Goal: Task Accomplishment & Management: Manage account settings

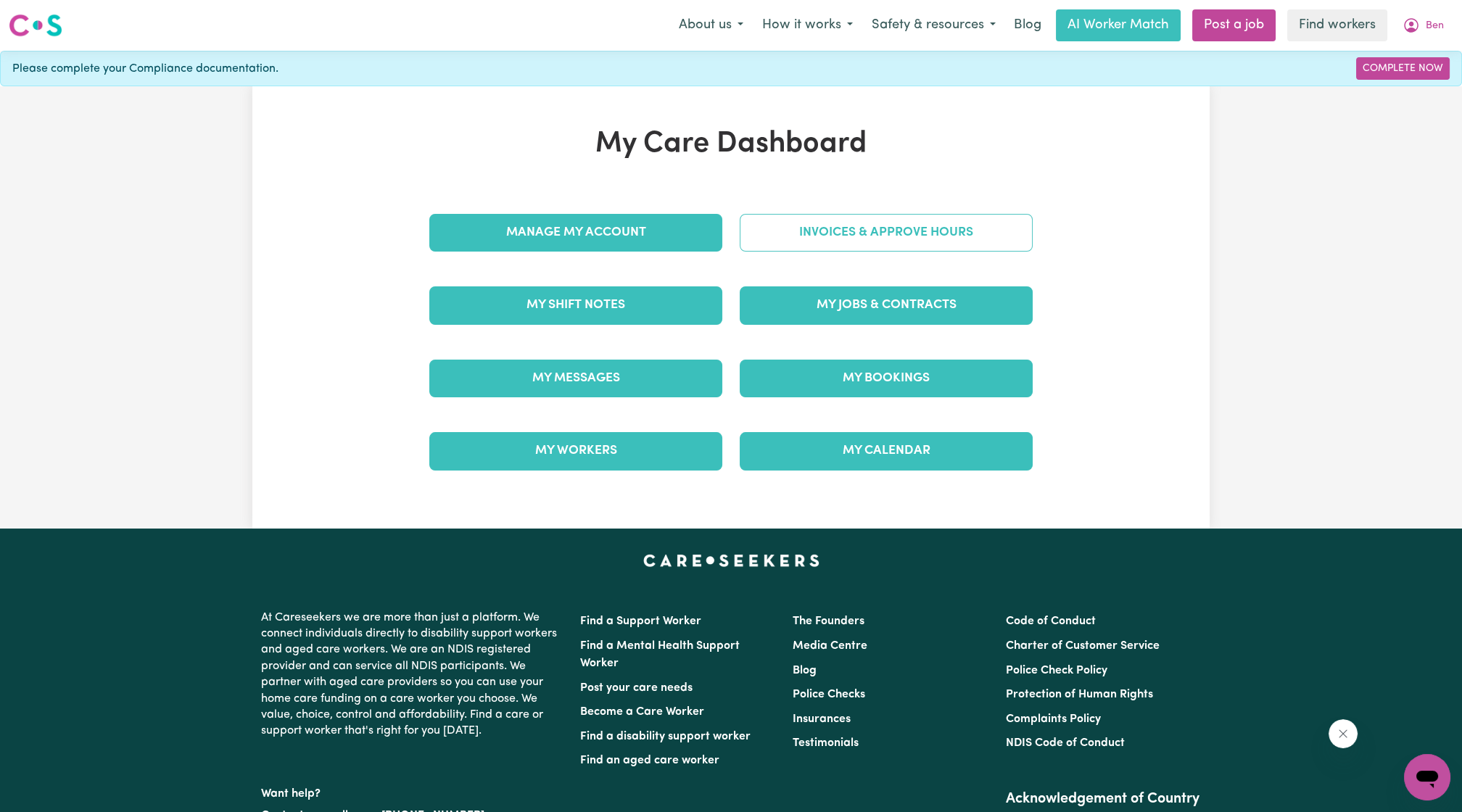
click at [884, 242] on link "Invoices & Approve Hours" at bounding box center [886, 233] width 293 height 38
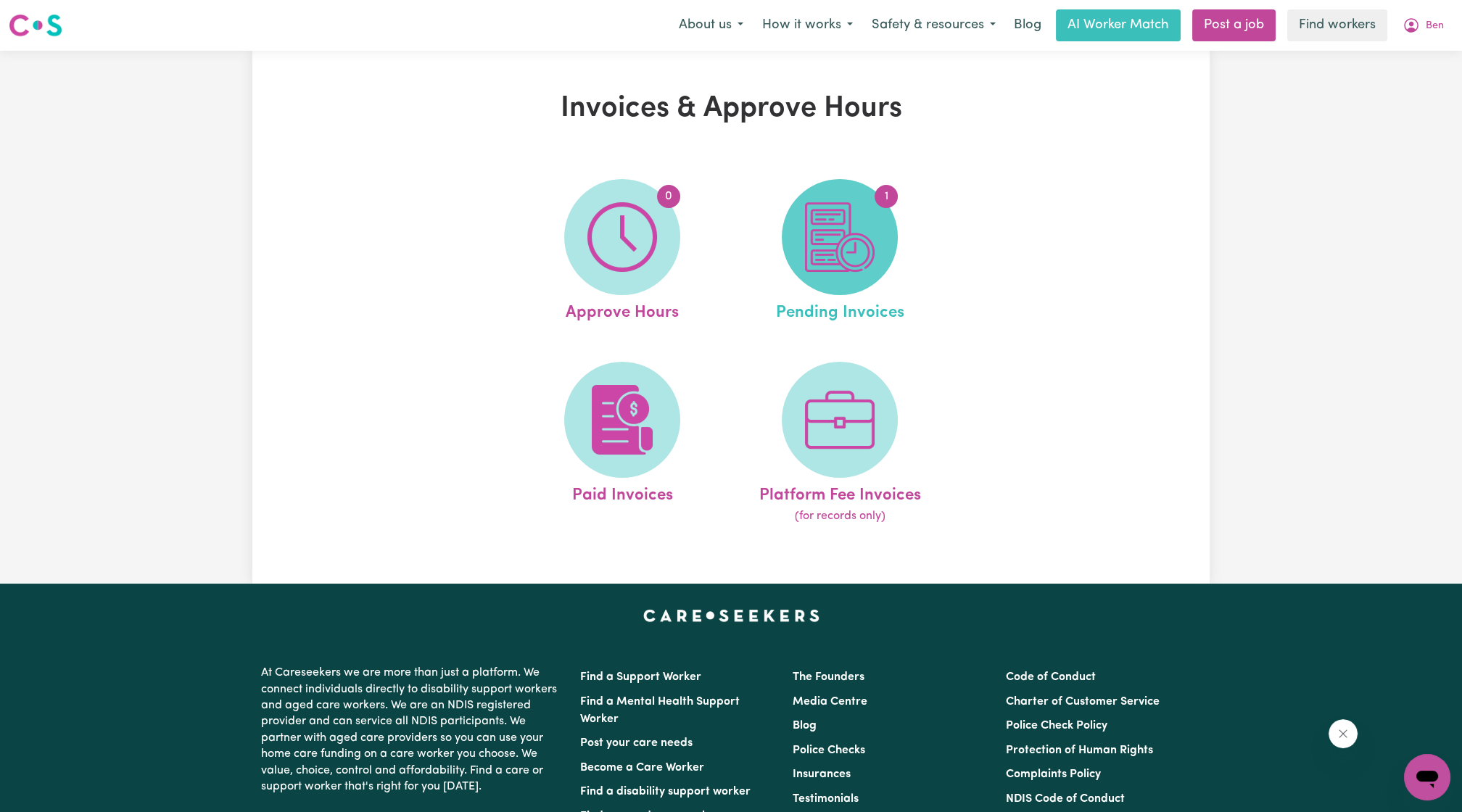
click at [819, 213] on img at bounding box center [840, 237] width 70 height 70
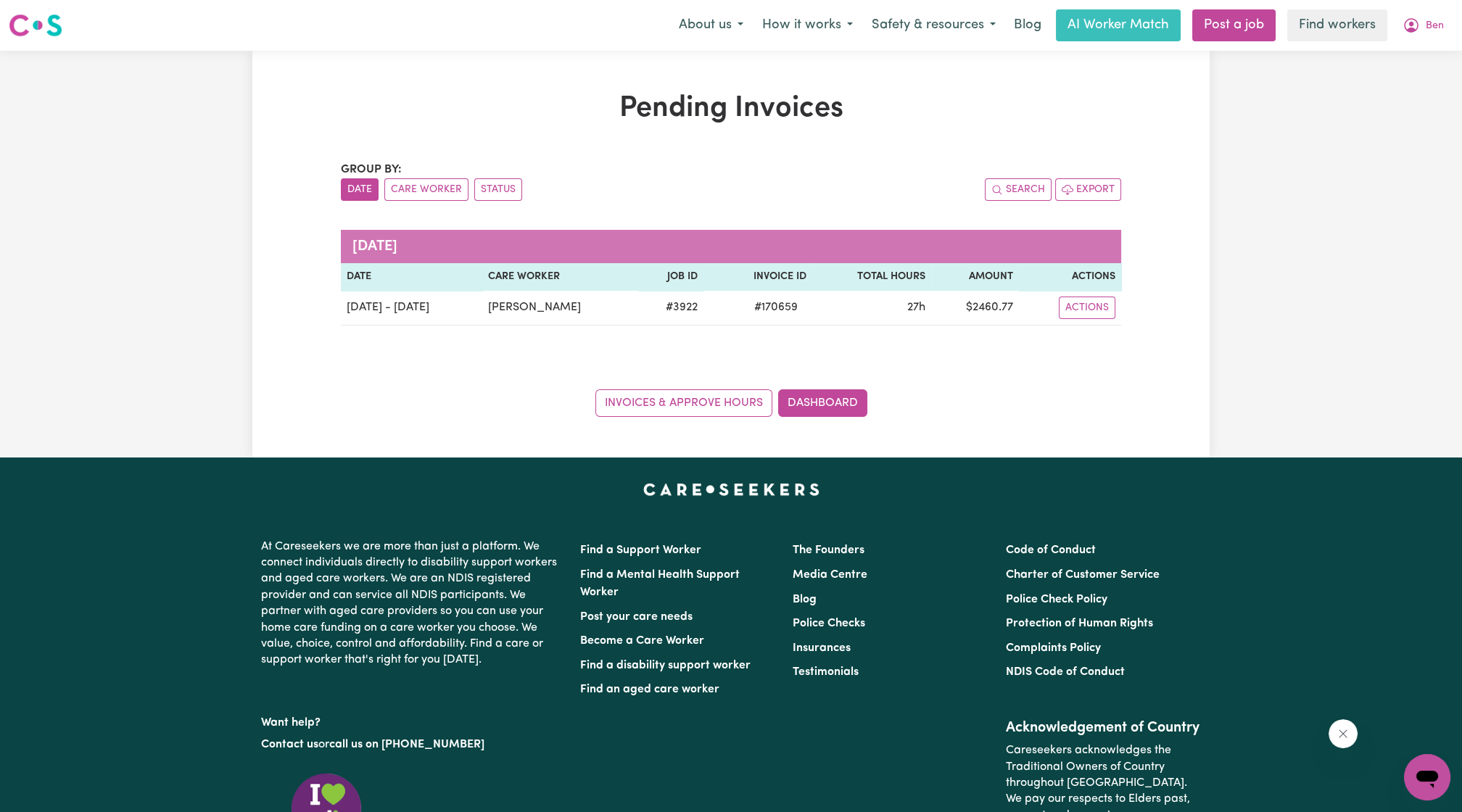
click at [1223, 216] on div "Pending Invoices Group by: Date Care Worker Status Search Export [DATE] Date Ca…" at bounding box center [731, 254] width 1462 height 407
drag, startPoint x: 1431, startPoint y: 68, endPoint x: 1462, endPoint y: 45, distance: 38.6
click at [1432, 67] on div "Pending Invoices Group by: Date Care Worker Status Search Export [DATE] Date Ca…" at bounding box center [731, 254] width 1462 height 407
click at [1433, 33] on span "Ben" at bounding box center [1435, 26] width 18 height 16
click at [1407, 54] on link "My Dashboard" at bounding box center [1396, 56] width 114 height 27
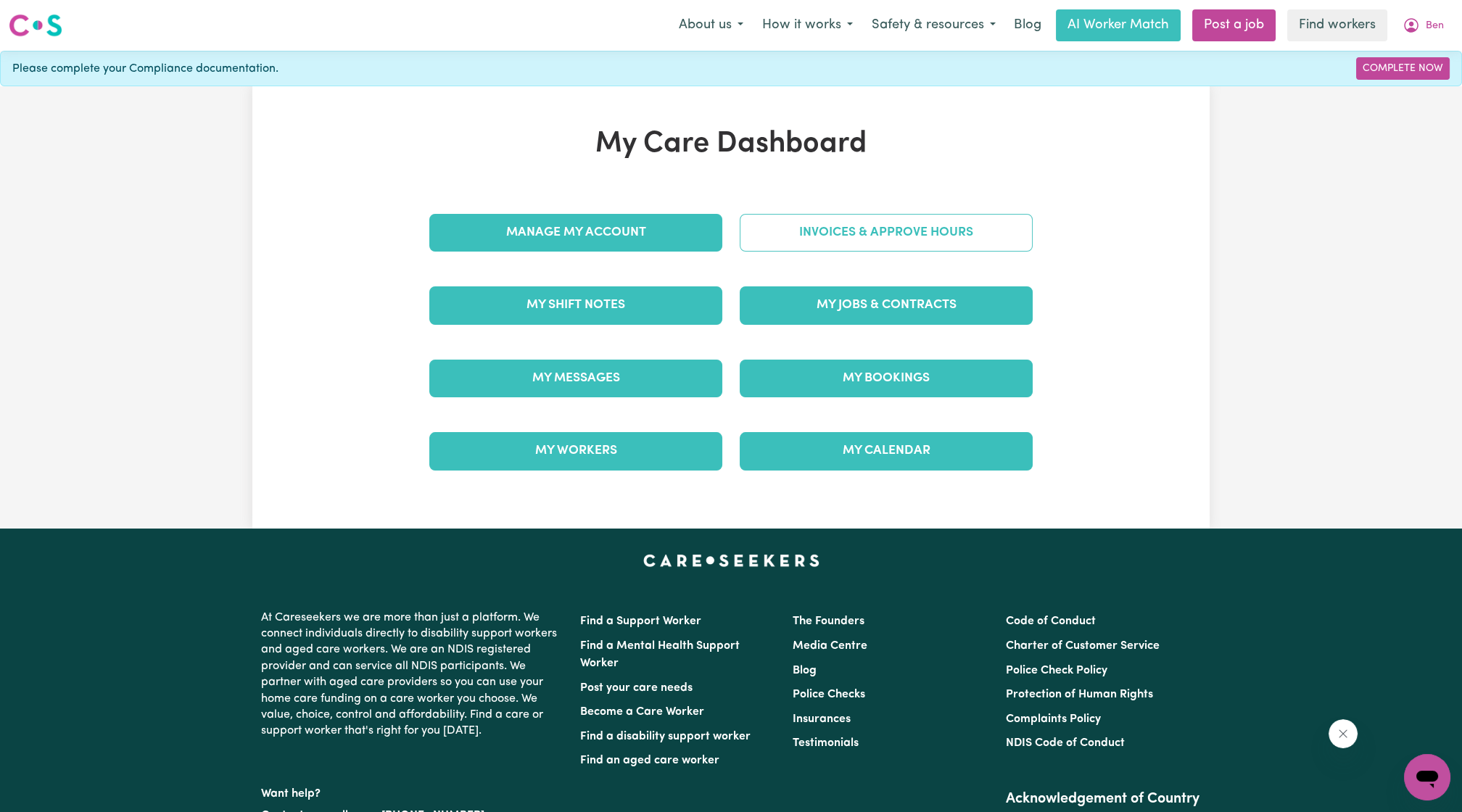
click at [886, 223] on link "Invoices & Approve Hours" at bounding box center [886, 233] width 293 height 38
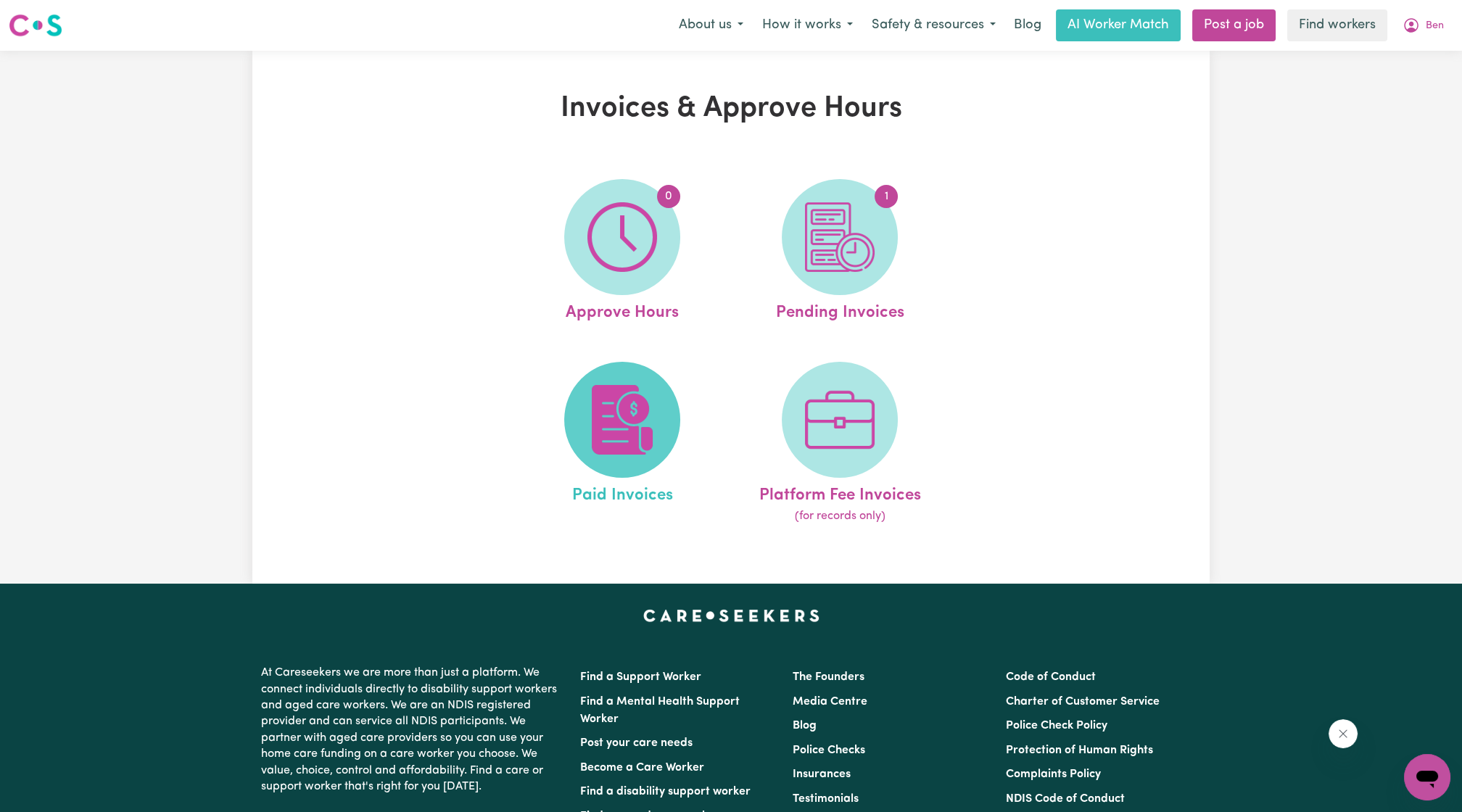
click at [654, 427] on img at bounding box center [622, 420] width 70 height 70
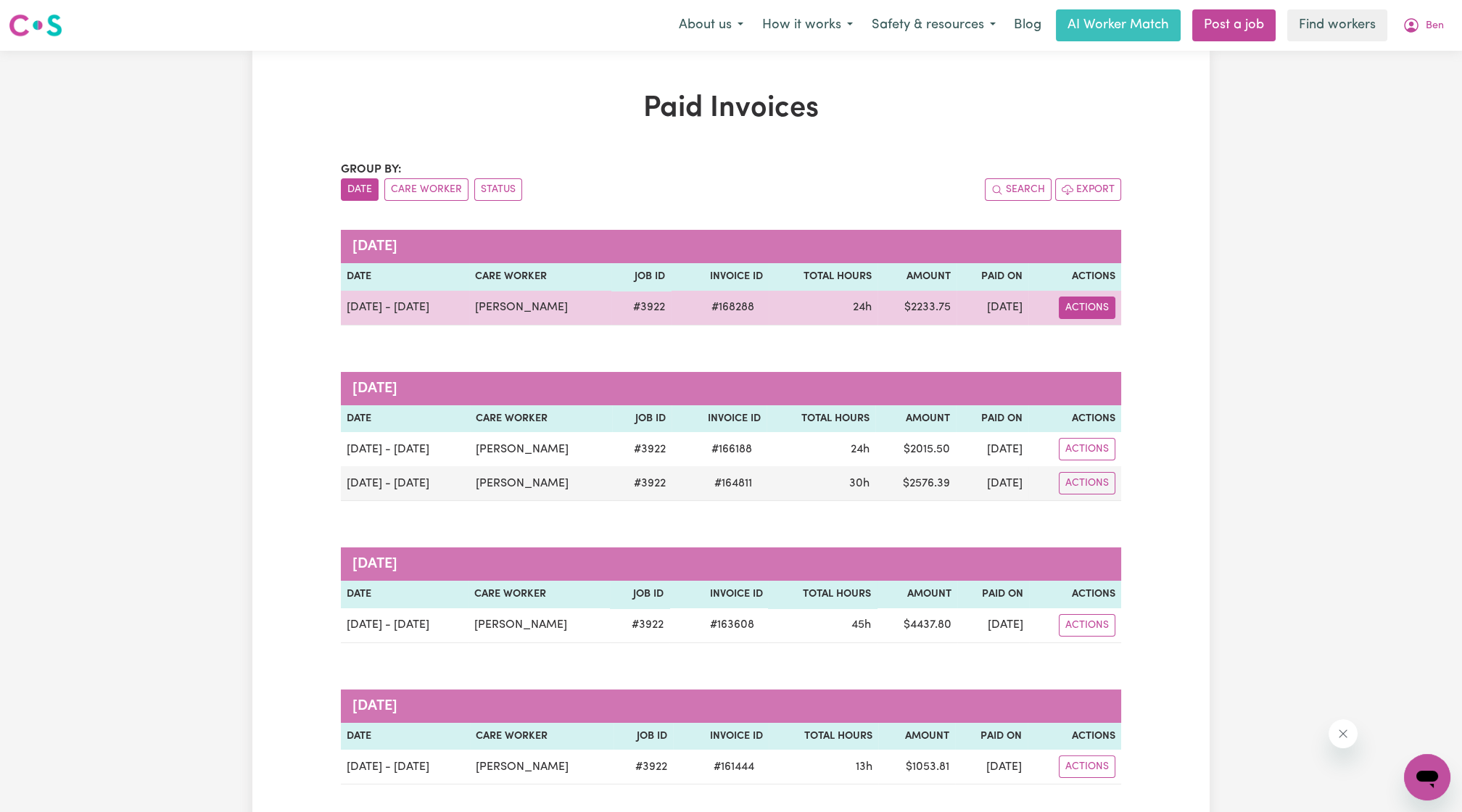
click at [1084, 305] on button "Actions" at bounding box center [1087, 307] width 56 height 23
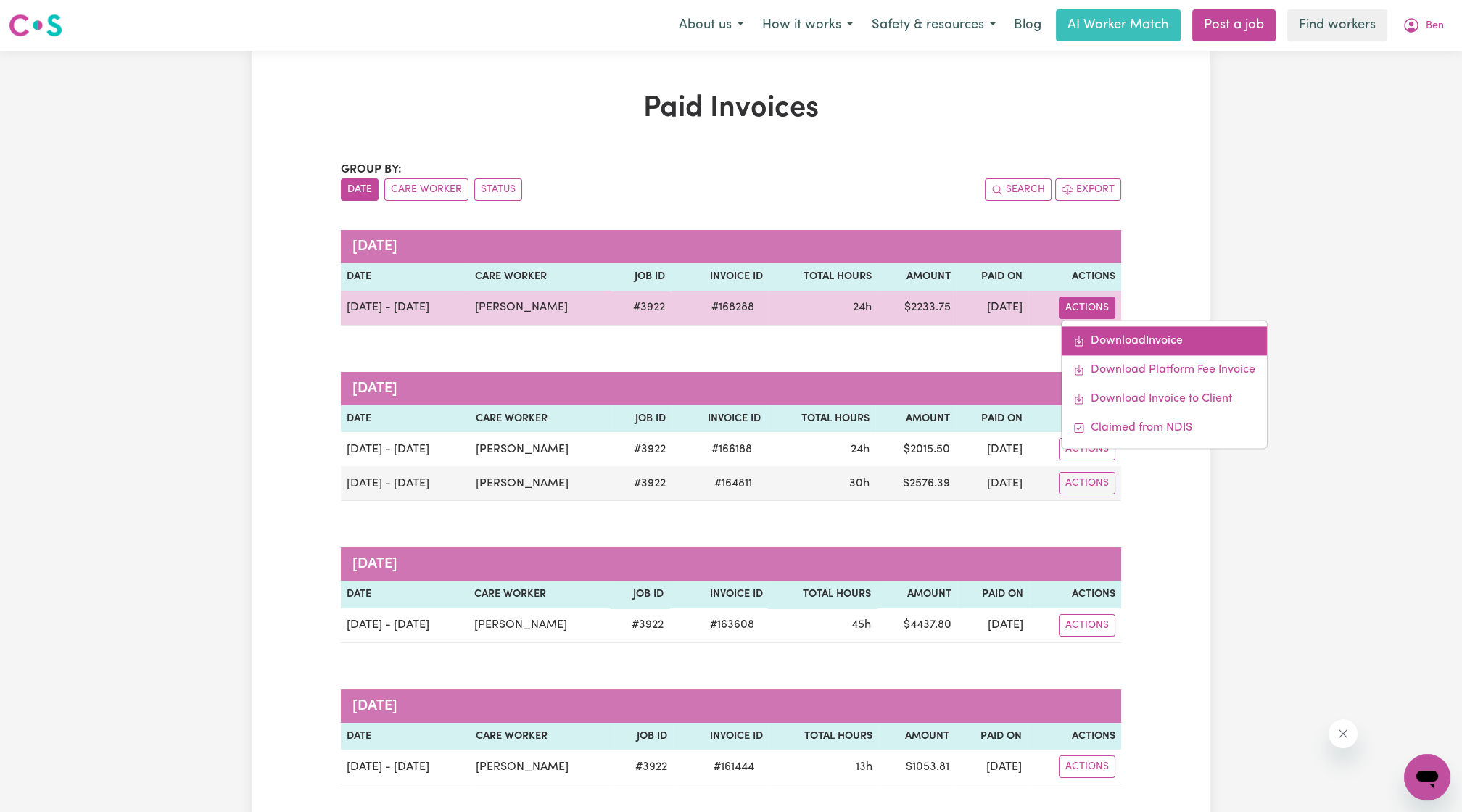
click at [1098, 342] on link "Download Invoice" at bounding box center [1165, 341] width 205 height 29
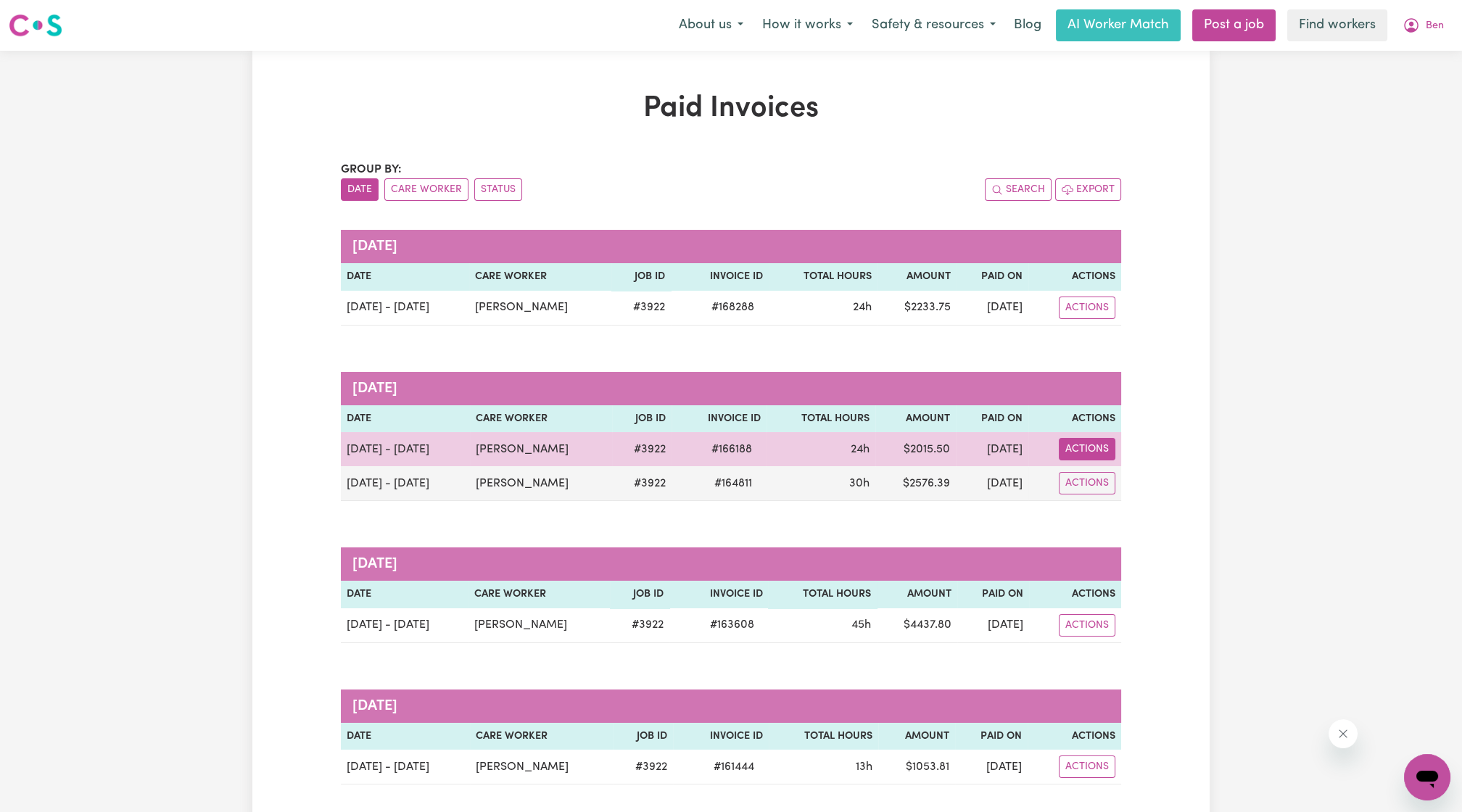
click at [1095, 319] on button "Actions" at bounding box center [1087, 307] width 56 height 23
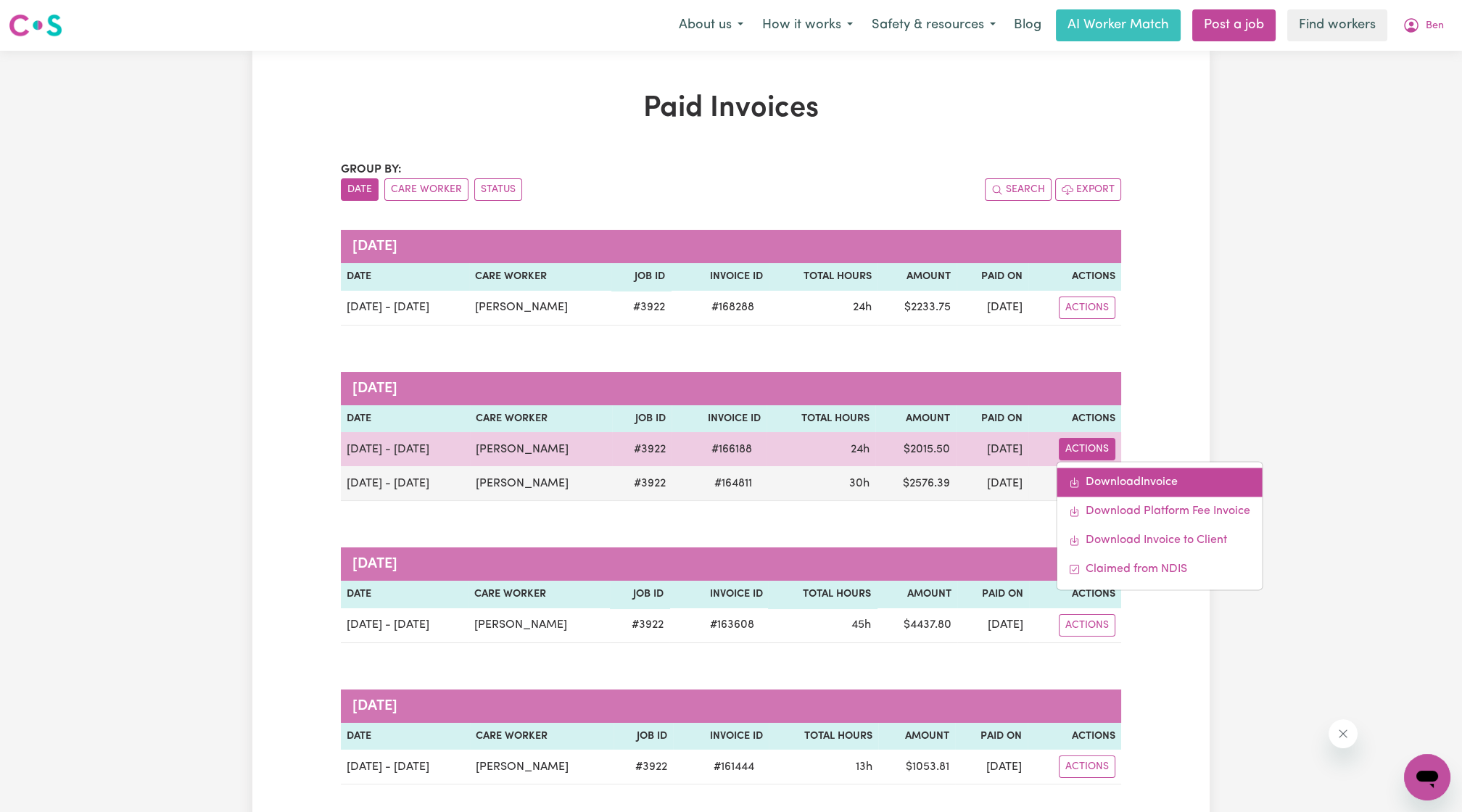
click at [1088, 482] on link "Download Invoice" at bounding box center [1159, 483] width 205 height 29
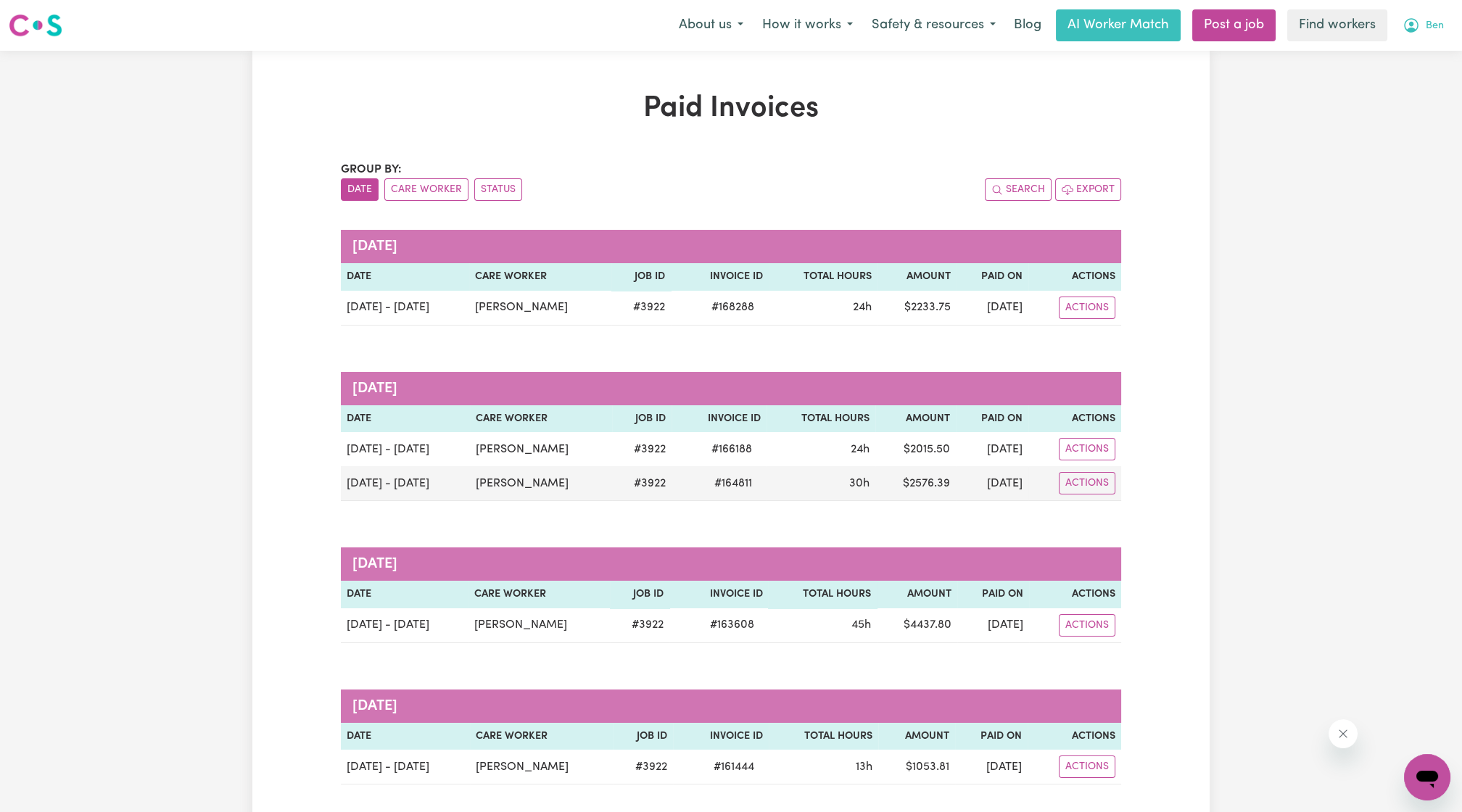
click at [1404, 36] on button "Ben" at bounding box center [1423, 25] width 60 height 31
click at [1387, 54] on link "My Dashboard" at bounding box center [1396, 56] width 114 height 27
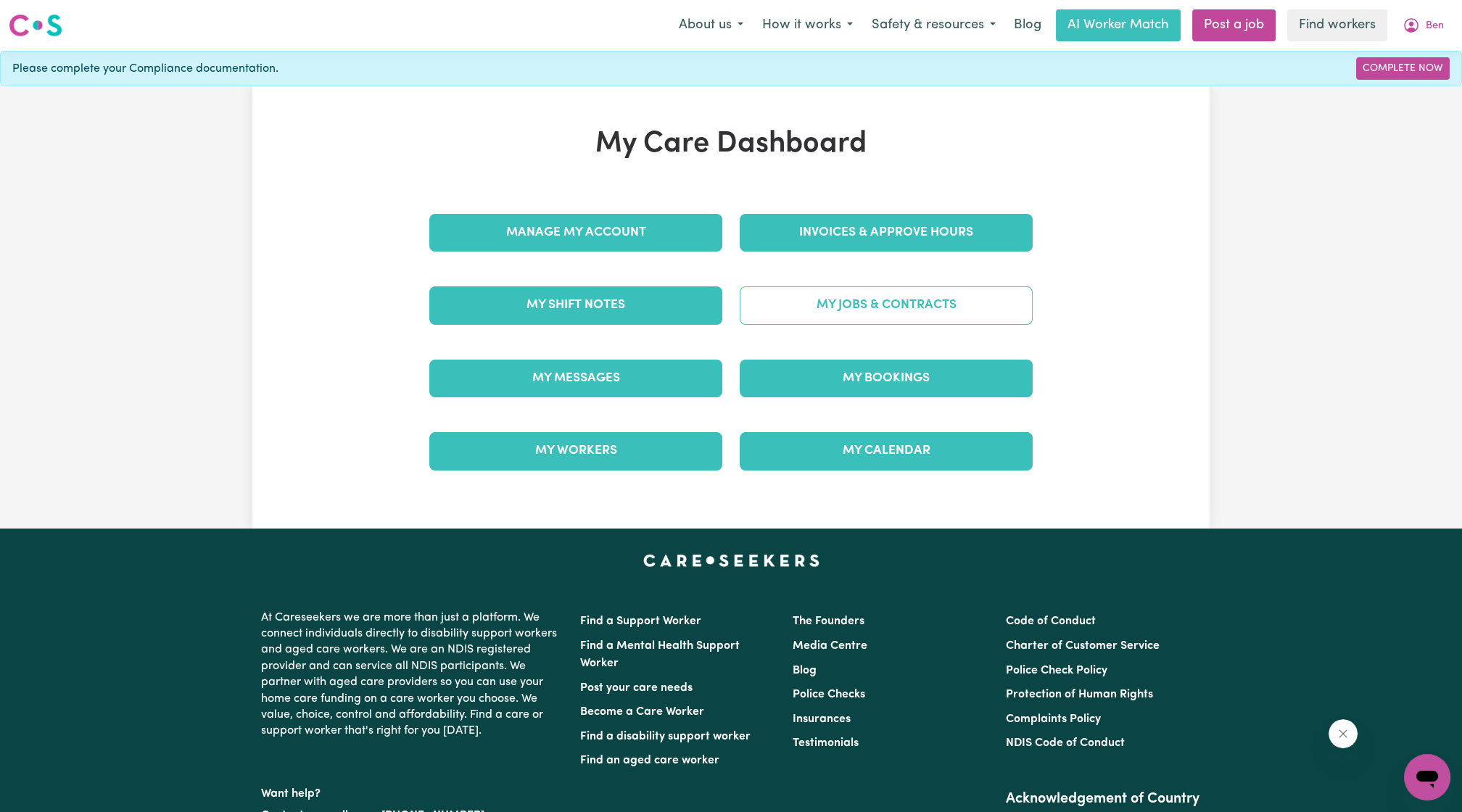
click at [895, 322] on link "My Jobs & Contracts" at bounding box center [886, 305] width 293 height 38
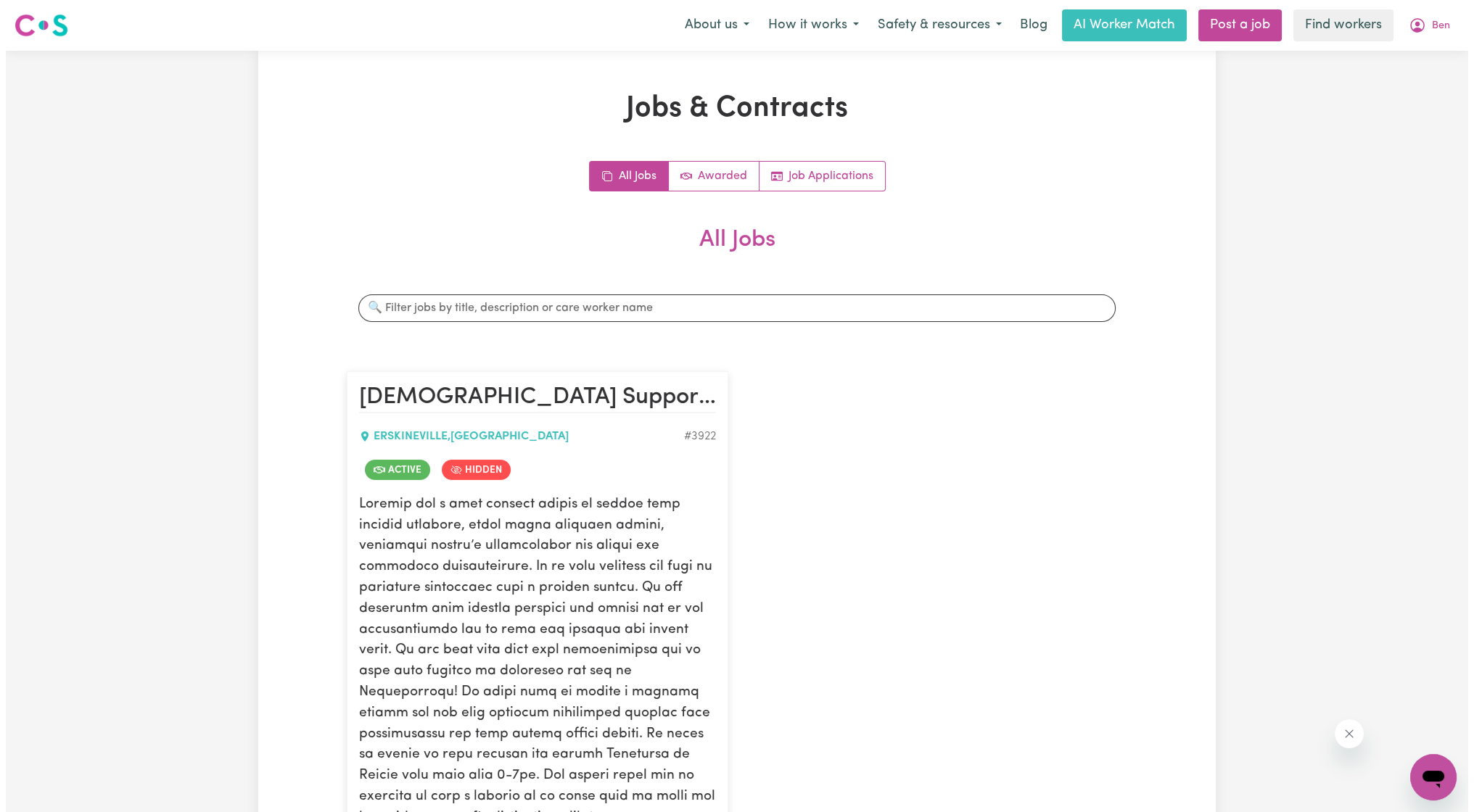
scroll to position [268, 0]
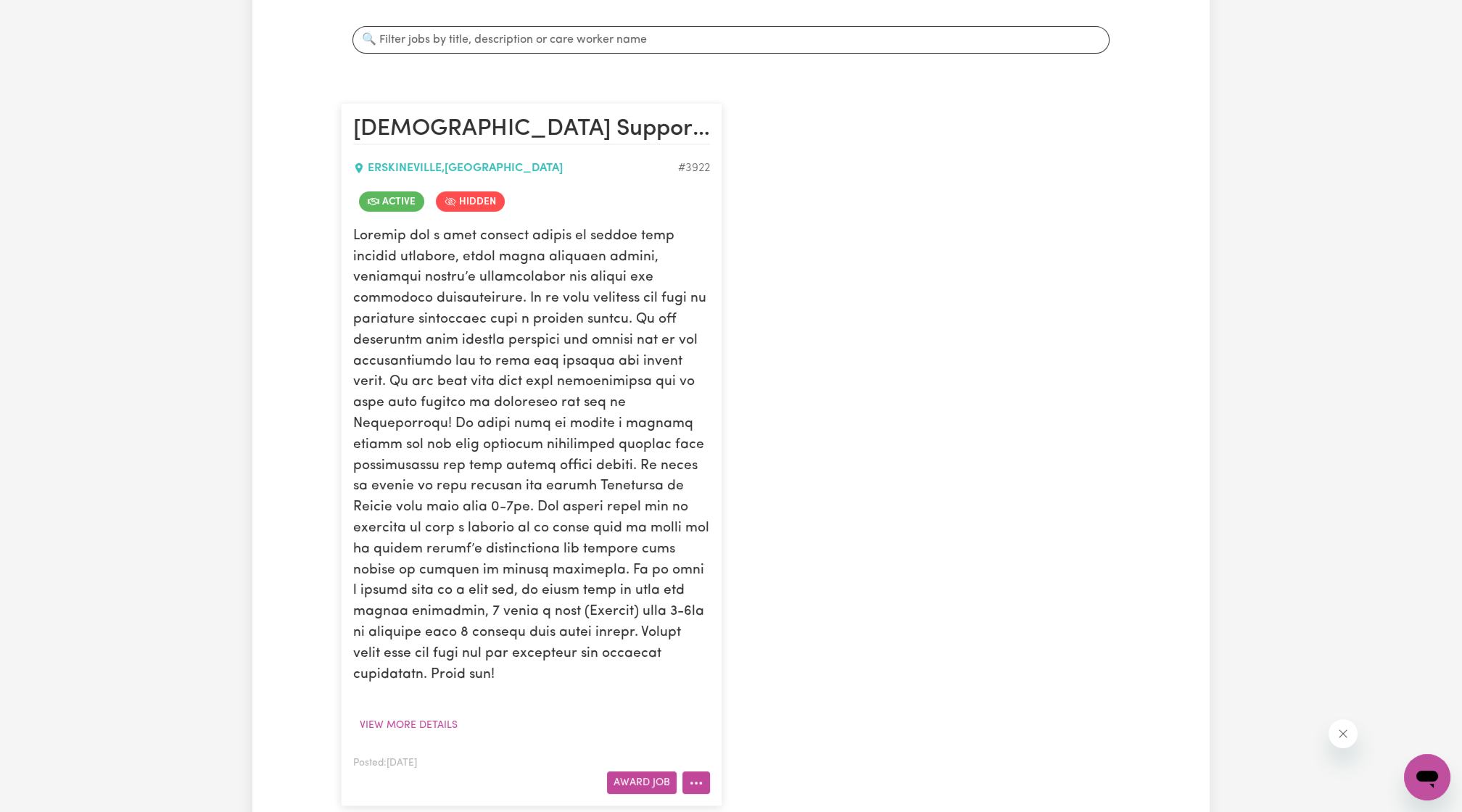
click at [705, 771] on button "More options" at bounding box center [696, 782] width 27 height 23
click at [779, 589] on link "View/Edit Contract" at bounding box center [753, 604] width 141 height 29
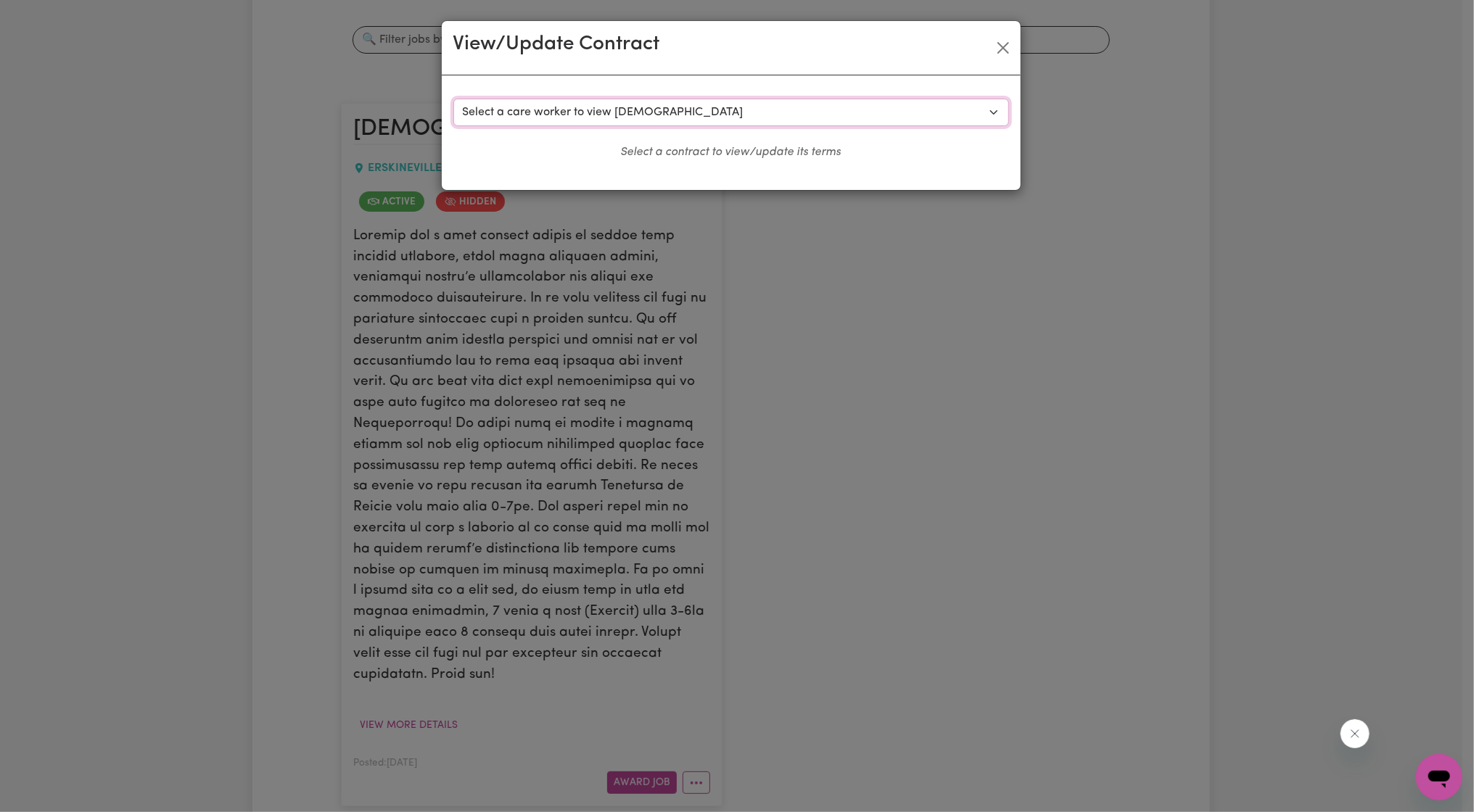
click at [706, 99] on select "Select a care worker to view [DEMOGRAPHIC_DATA] #3490 - [PERSON_NAME] A (contra…" at bounding box center [731, 113] width 555 height 27
select select "6353"
click at [453, 99] on select "Select a care worker to view [DEMOGRAPHIC_DATA] #3490 - [PERSON_NAME] A (contra…" at bounding box center [731, 113] width 555 height 27
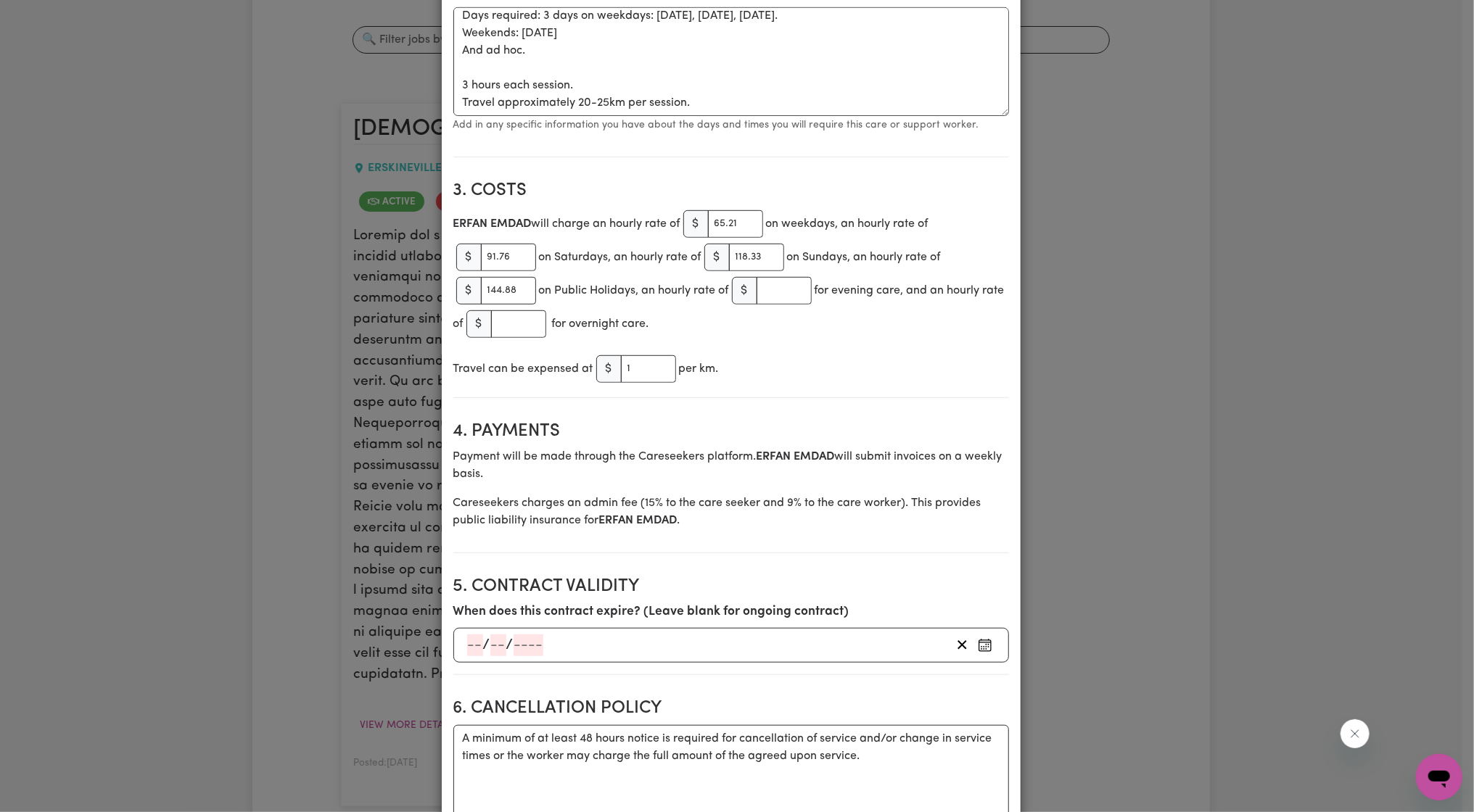
scroll to position [537, 0]
